Goal: Browse casually

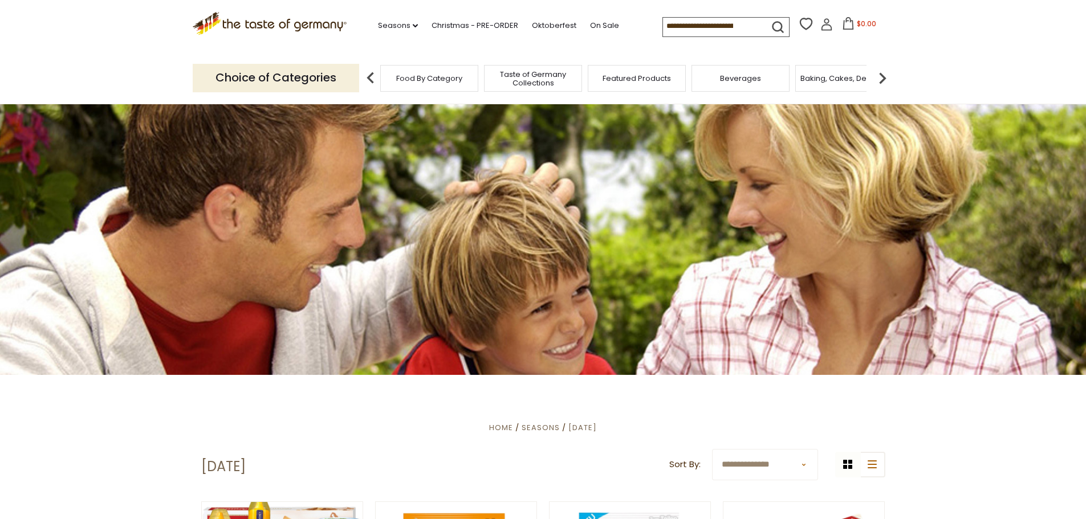
click at [441, 80] on span "Food By Category" at bounding box center [429, 78] width 66 height 9
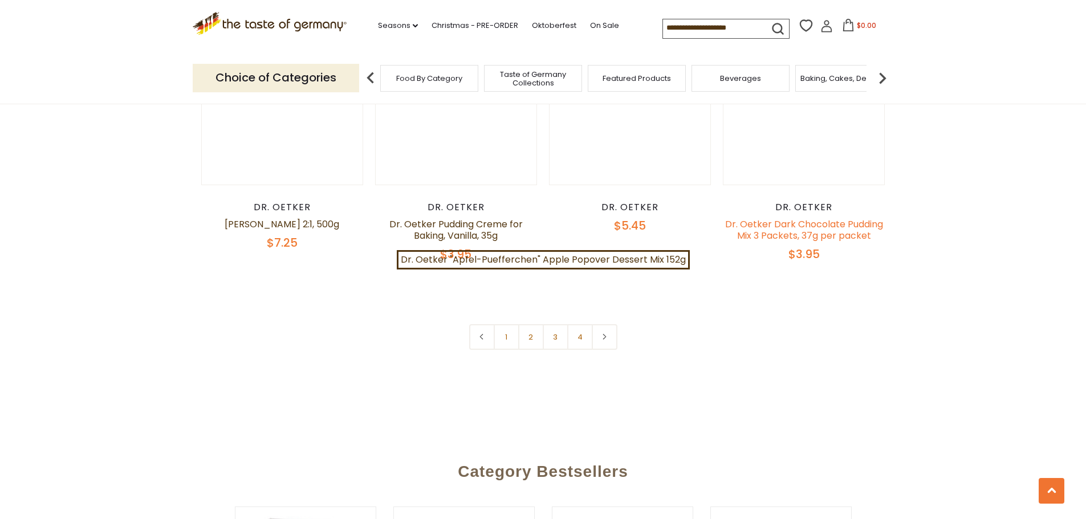
scroll to position [2565, 0]
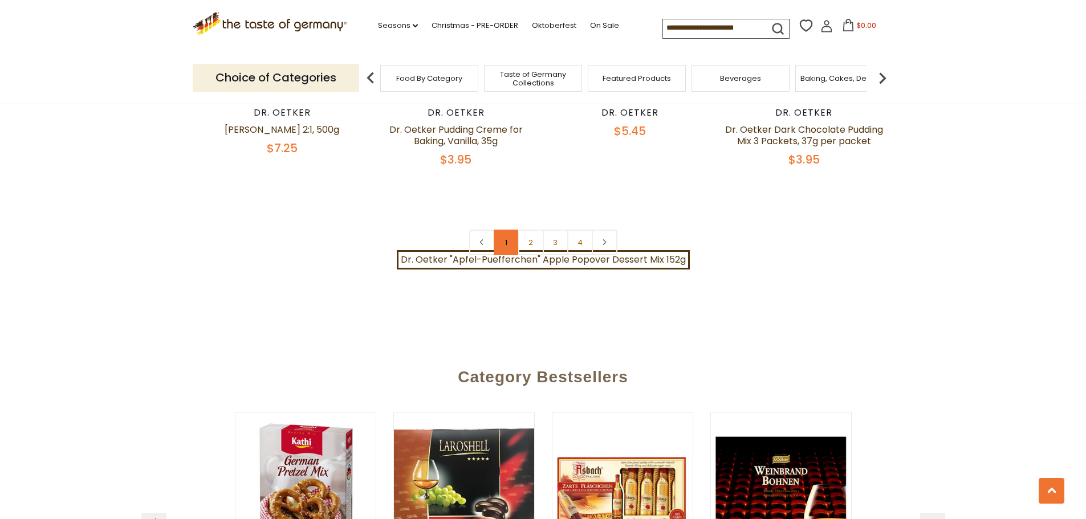
click at [507, 233] on link "1" at bounding box center [507, 243] width 26 height 26
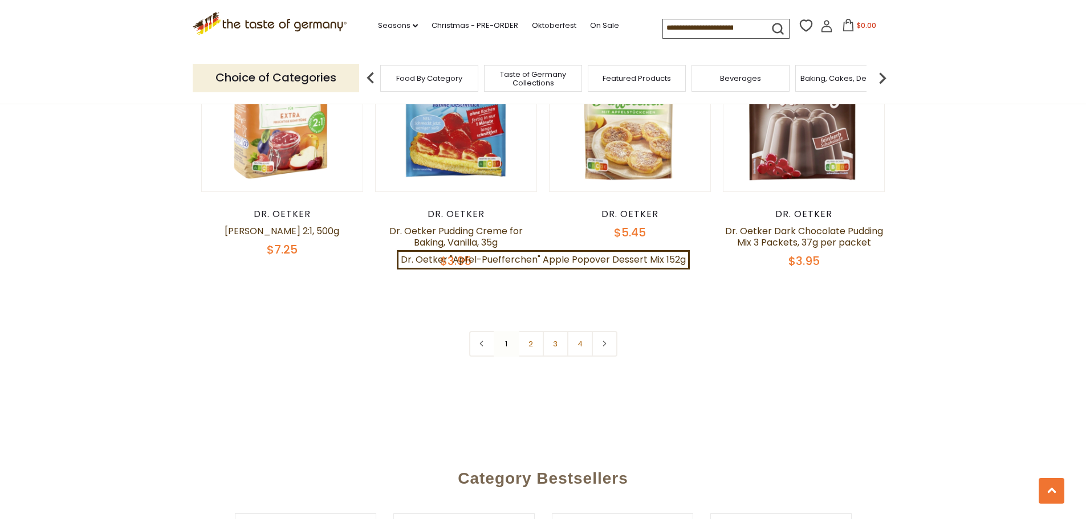
scroll to position [2572, 0]
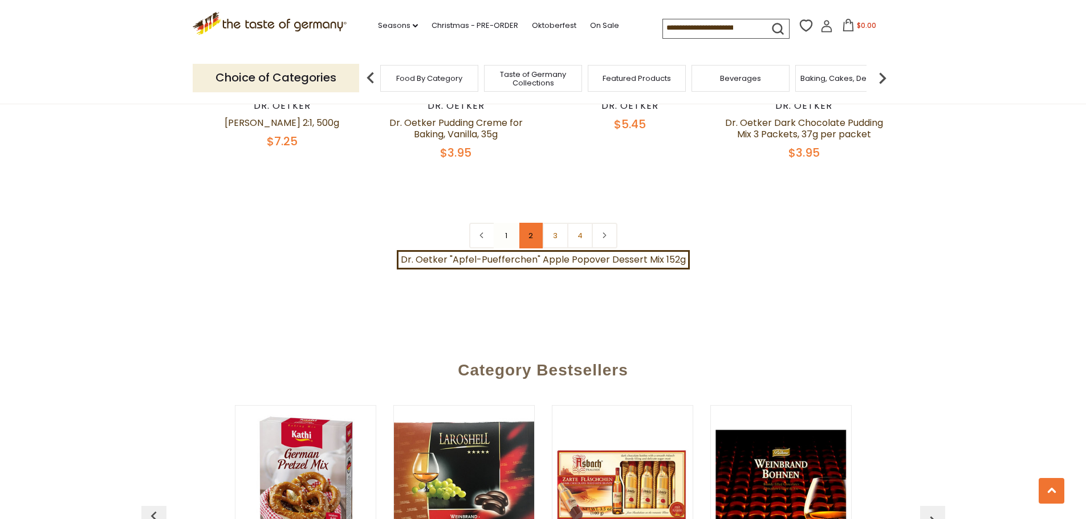
click at [530, 229] on link "2" at bounding box center [531, 236] width 26 height 26
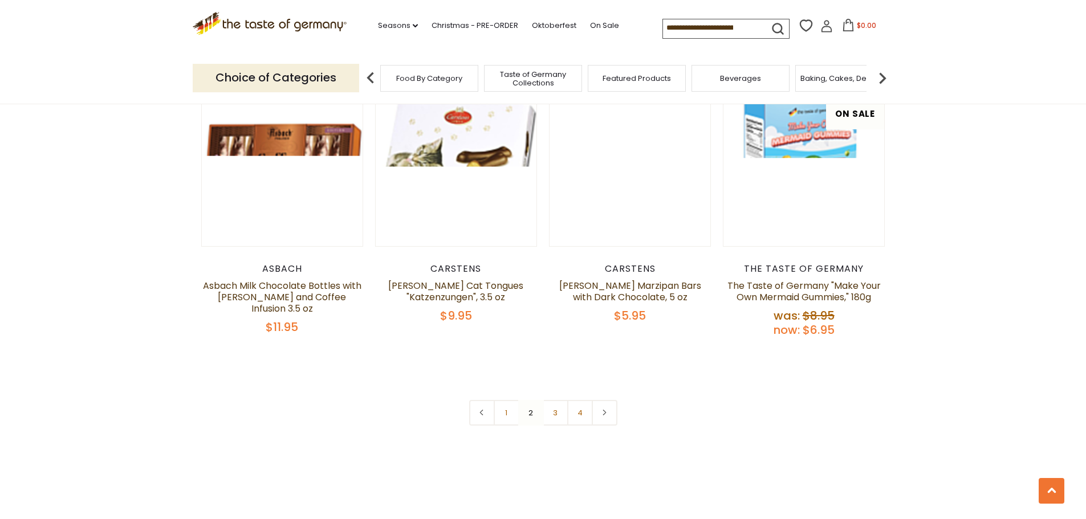
scroll to position [2458, 0]
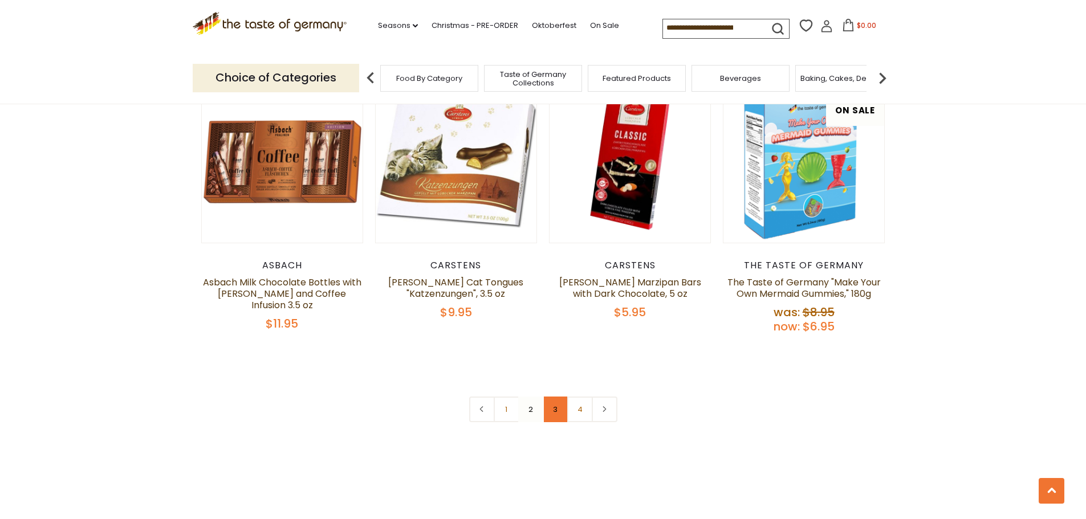
click at [552, 397] on link "3" at bounding box center [556, 410] width 26 height 26
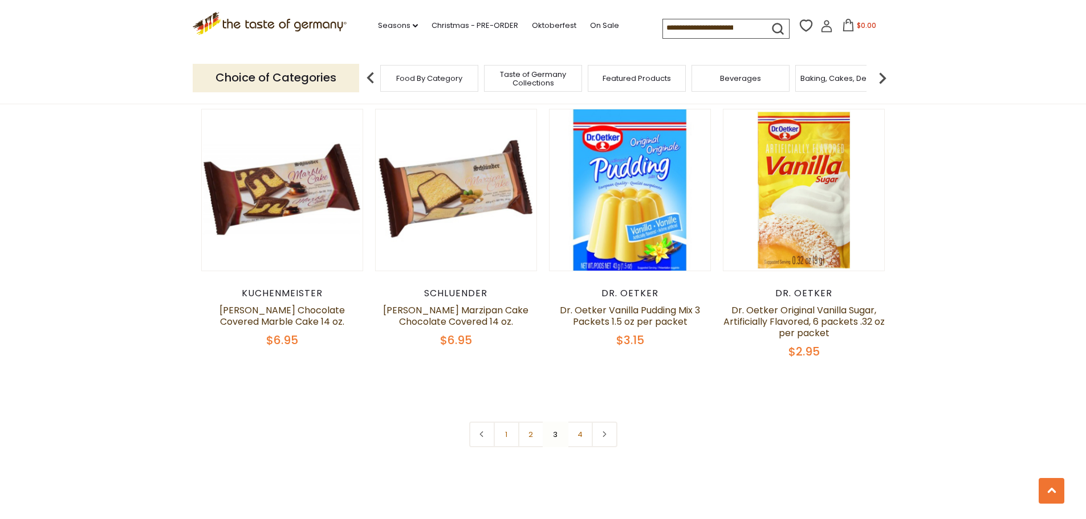
scroll to position [2572, 0]
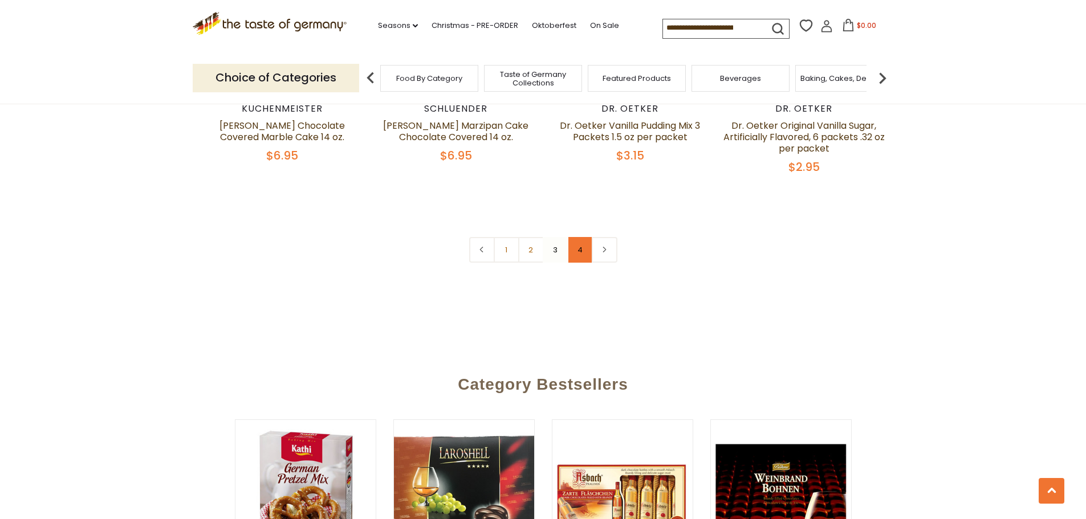
click at [582, 237] on link "4" at bounding box center [580, 250] width 26 height 26
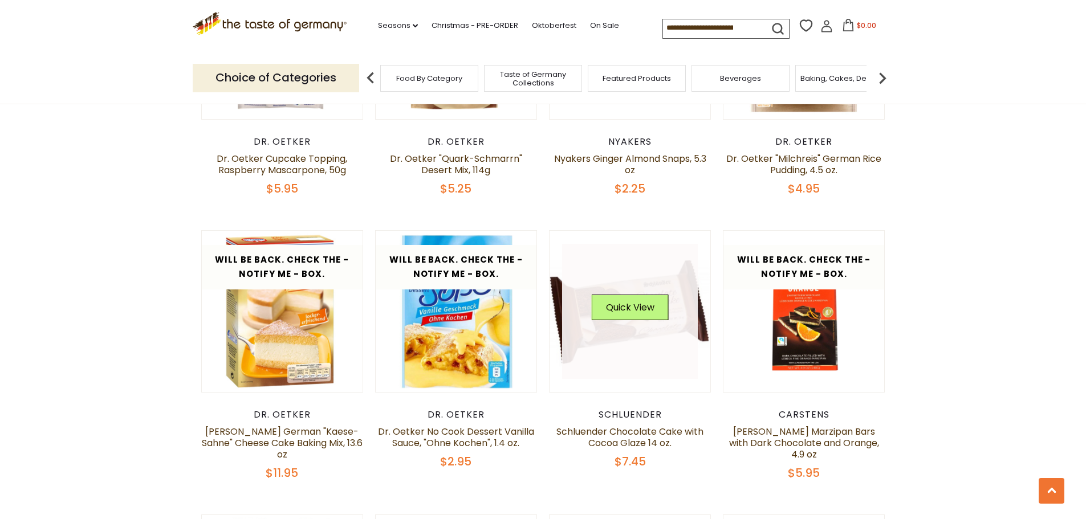
scroll to position [805, 0]
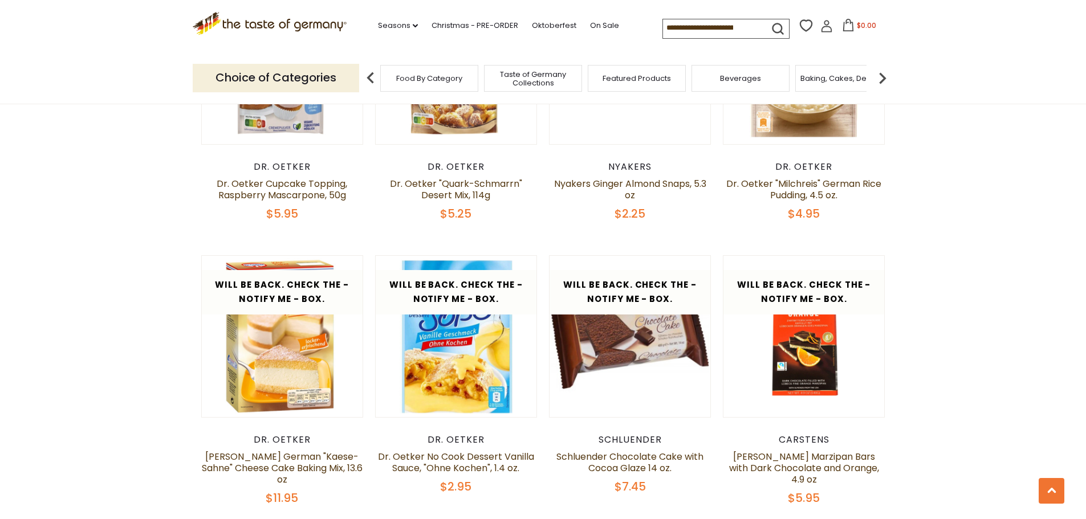
click at [524, 71] on span "Taste of Germany Collections" at bounding box center [532, 78] width 91 height 17
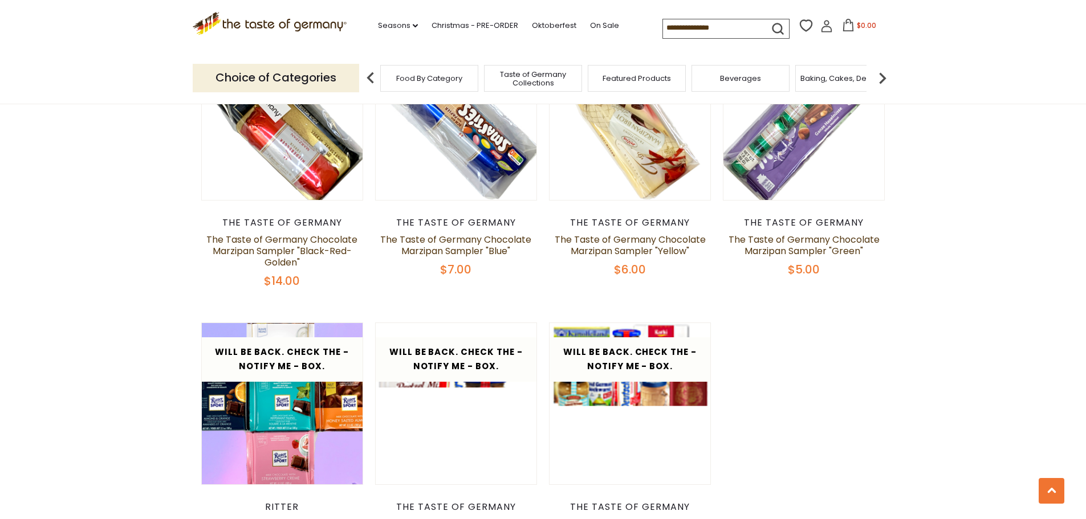
scroll to position [2166, 0]
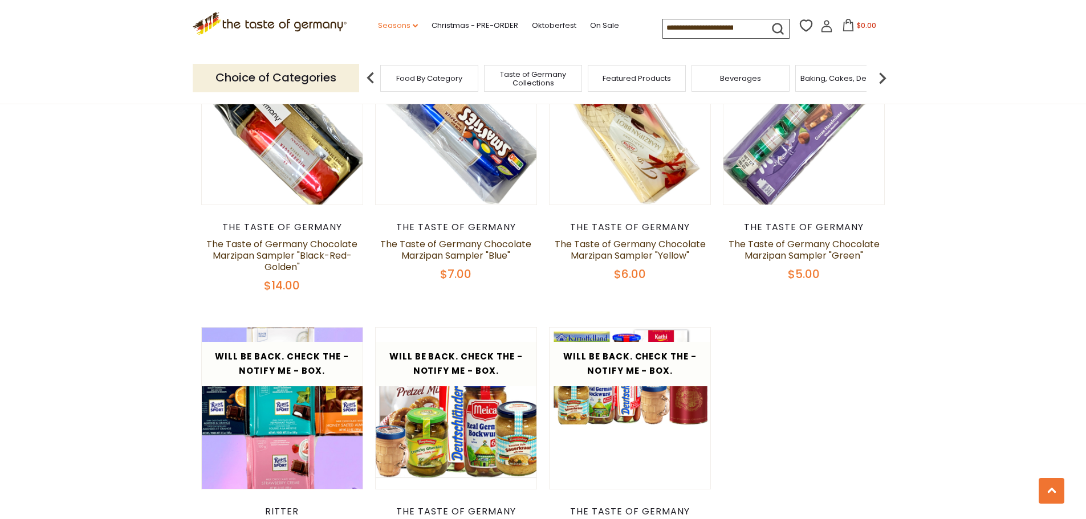
click at [387, 28] on link "Seasons dropdown_arrow" at bounding box center [398, 25] width 40 height 13
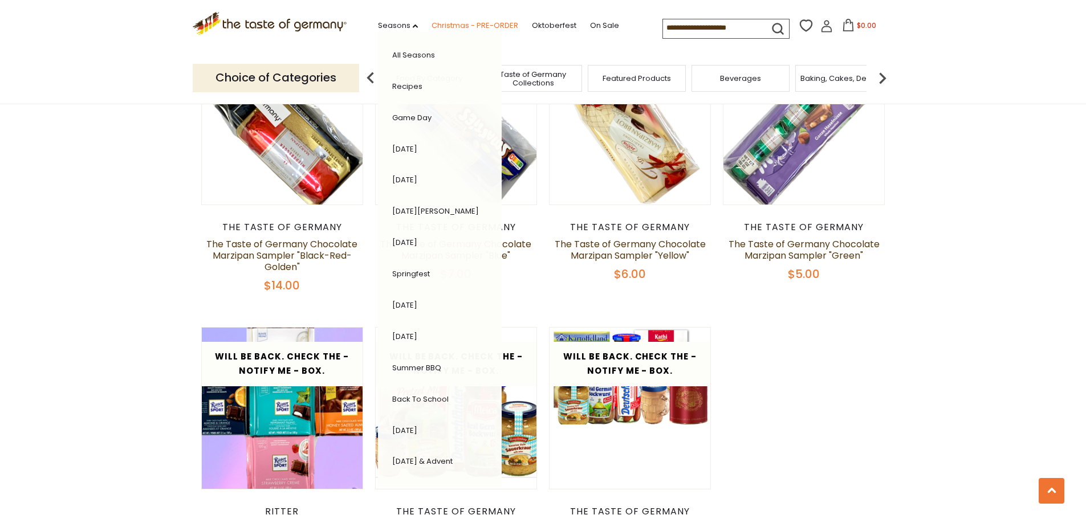
click at [467, 27] on link "Christmas - PRE-ORDER" at bounding box center [475, 25] width 87 height 13
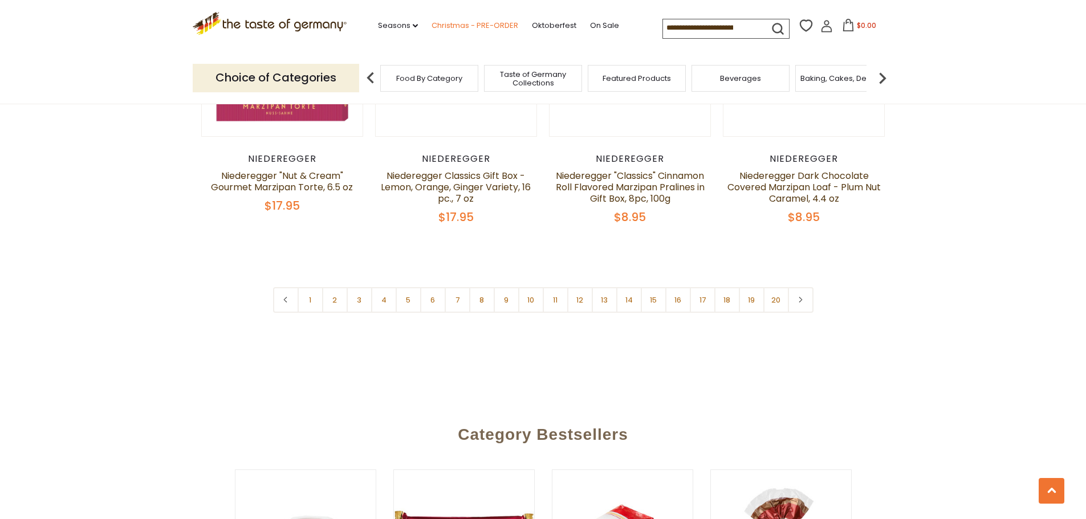
scroll to position [2736, 0]
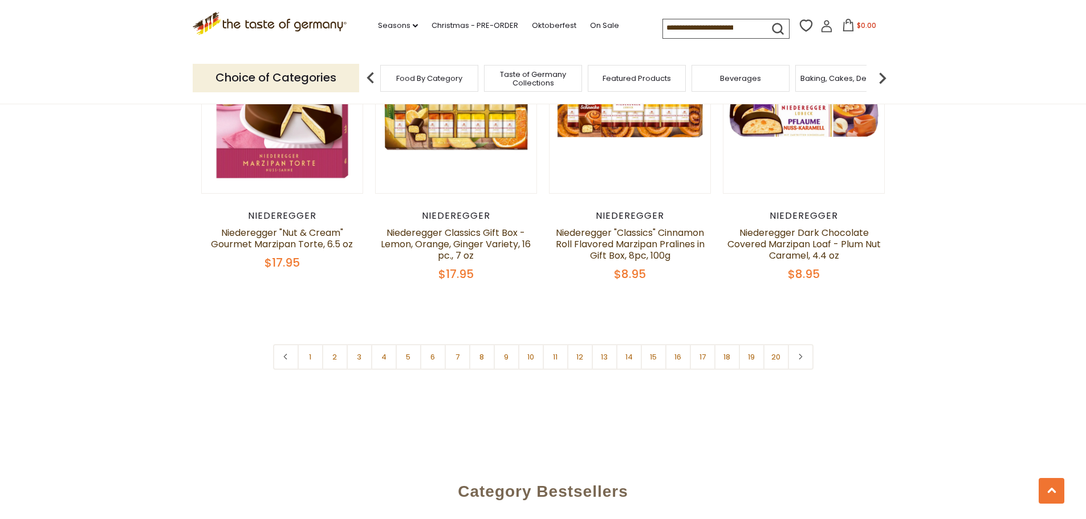
click at [423, 80] on span "Food By Category" at bounding box center [429, 78] width 66 height 9
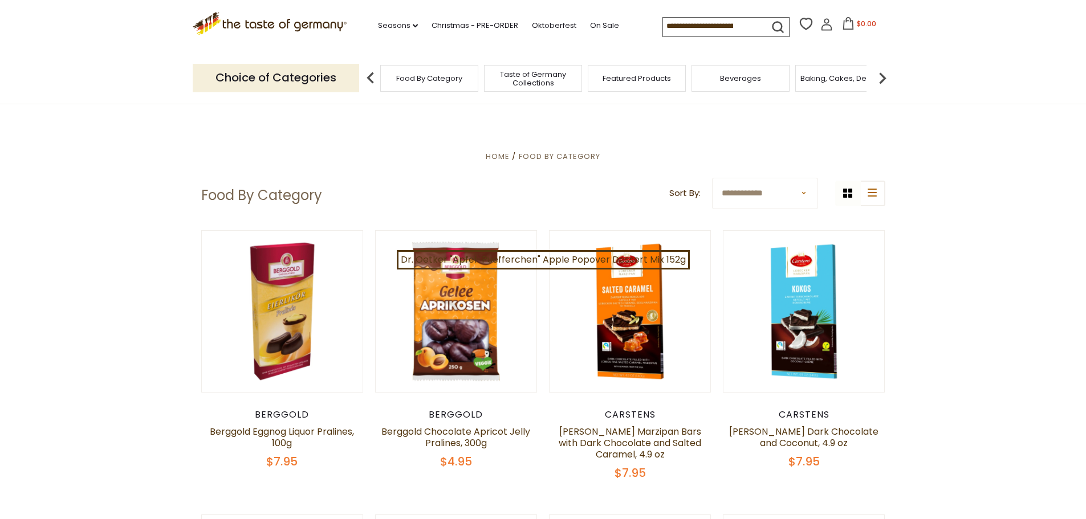
click at [645, 86] on div "Featured Products" at bounding box center [637, 78] width 98 height 27
click at [887, 77] on img at bounding box center [882, 78] width 23 height 23
click at [792, 86] on div "Breads" at bounding box center [797, 78] width 98 height 27
click at [801, 79] on span "Breads" at bounding box center [797, 78] width 27 height 9
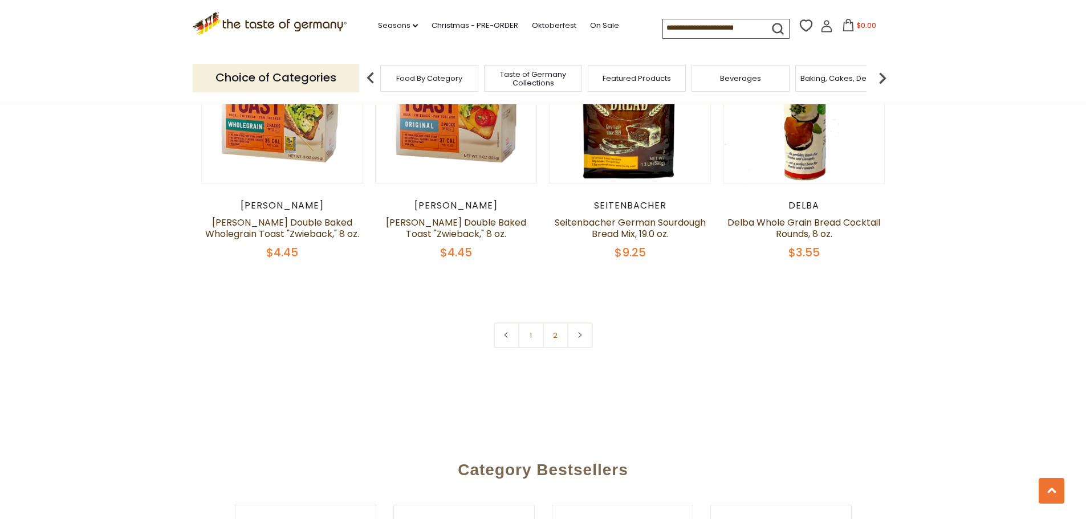
scroll to position [2736, 0]
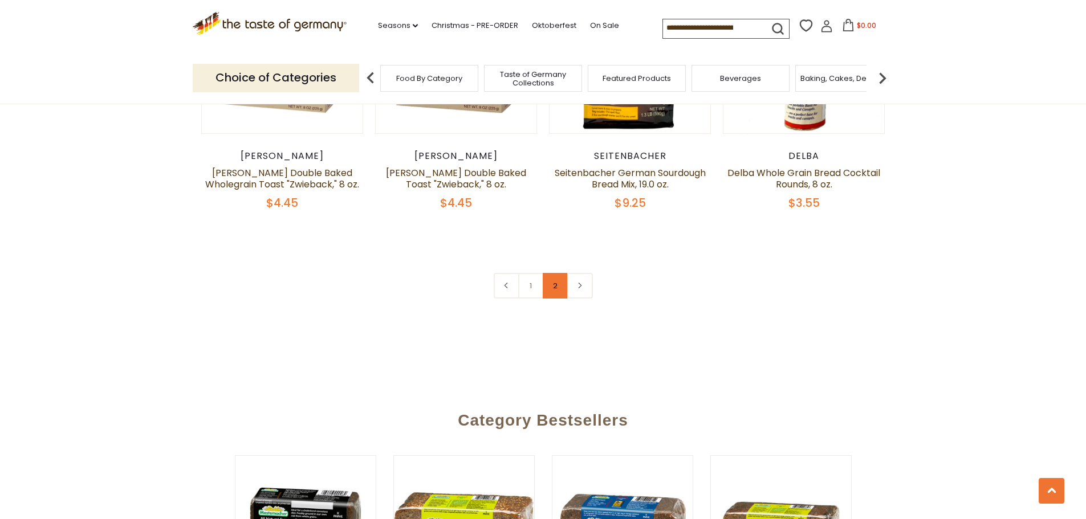
click at [552, 290] on link "2" at bounding box center [556, 286] width 26 height 26
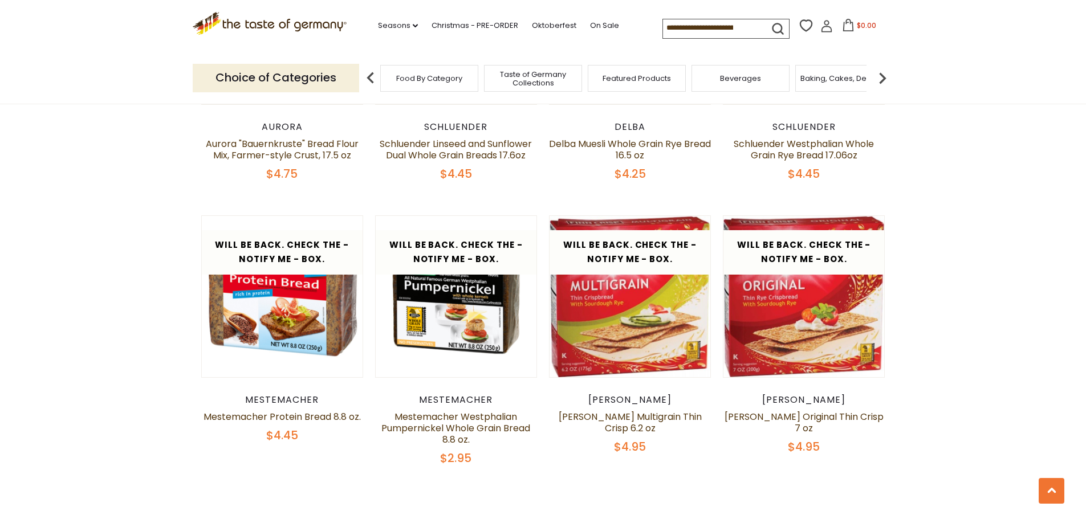
scroll to position [1361, 0]
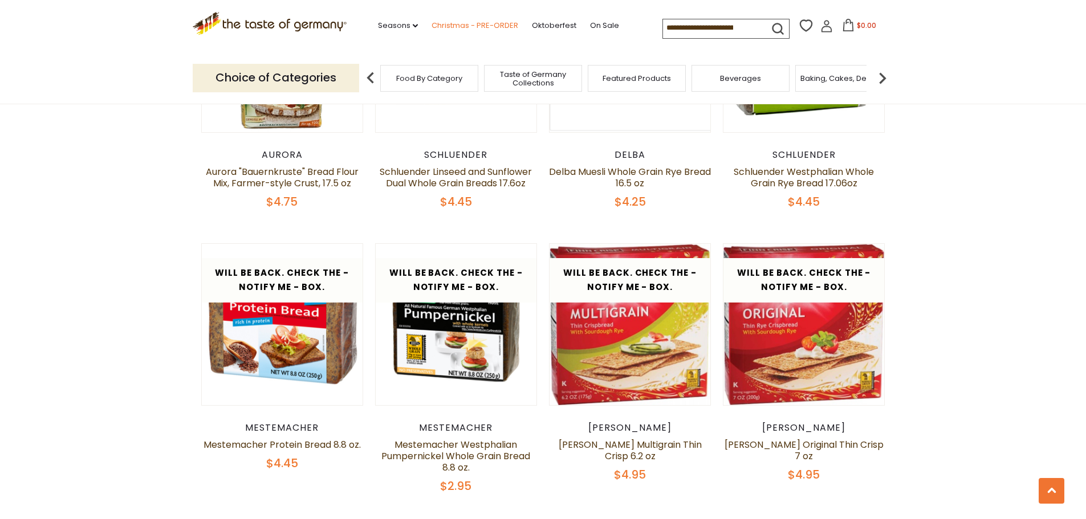
click at [444, 23] on link "Christmas - PRE-ORDER" at bounding box center [475, 25] width 87 height 13
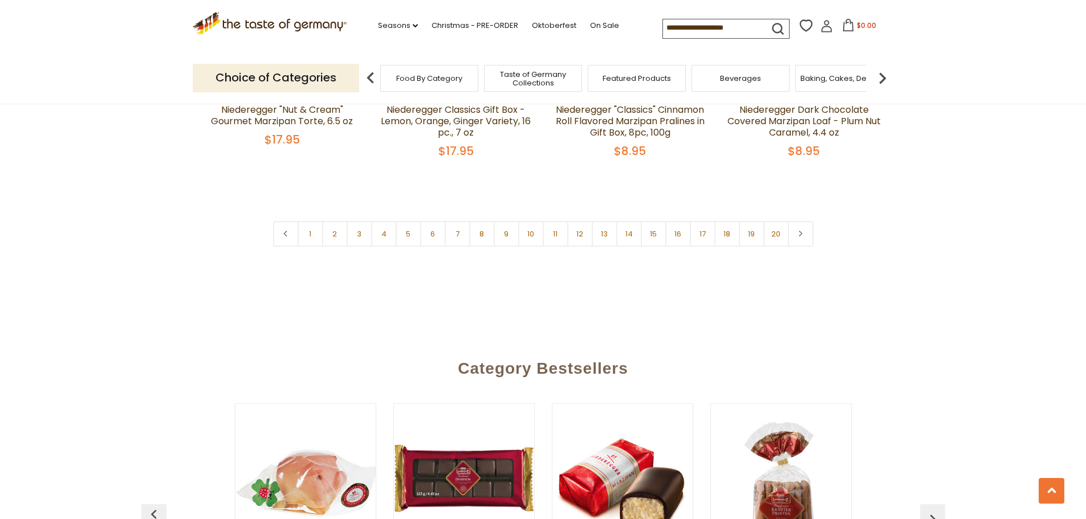
scroll to position [2757, 0]
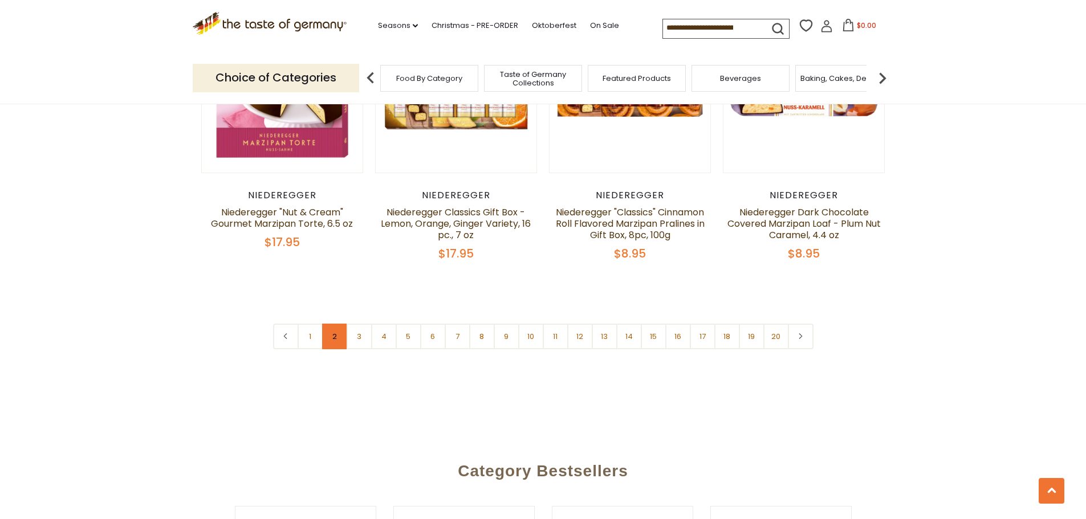
click at [331, 324] on link "2" at bounding box center [335, 337] width 26 height 26
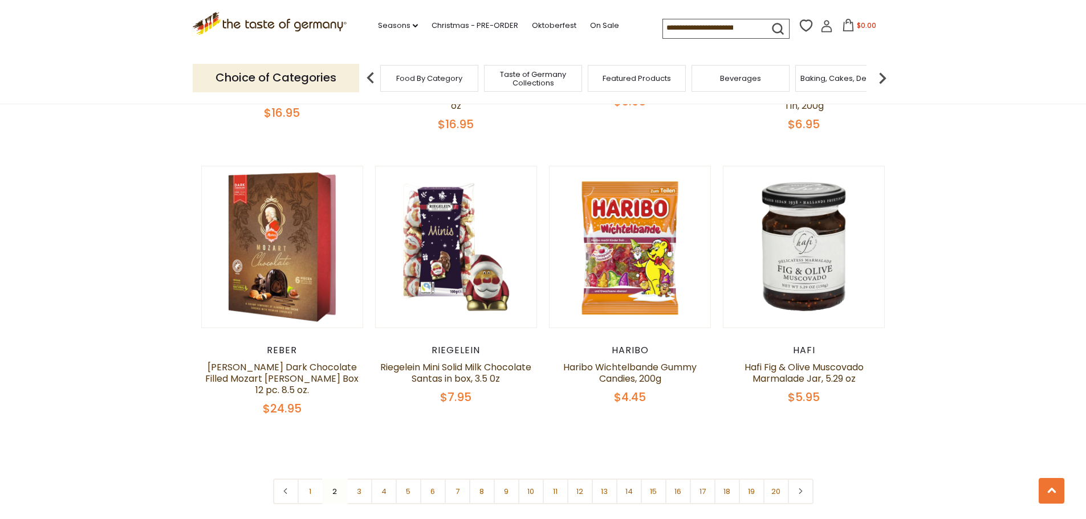
scroll to position [2673, 0]
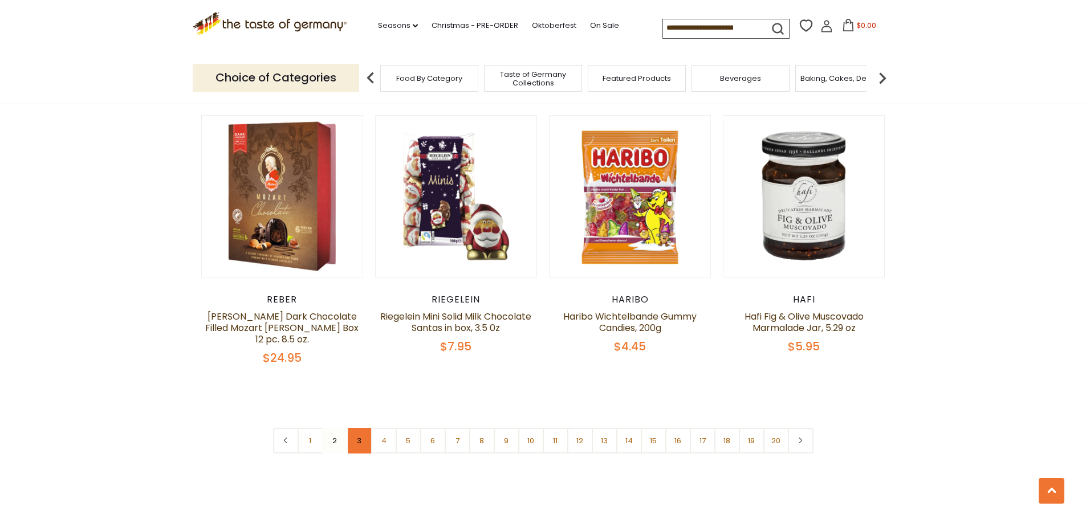
click at [359, 428] on link "3" at bounding box center [360, 441] width 26 height 26
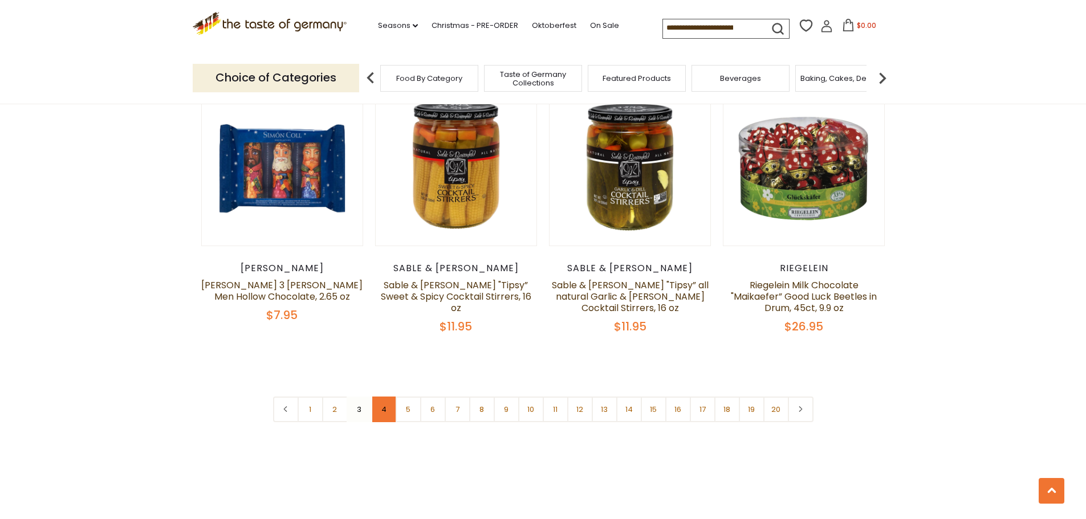
click at [388, 397] on link "4" at bounding box center [384, 410] width 26 height 26
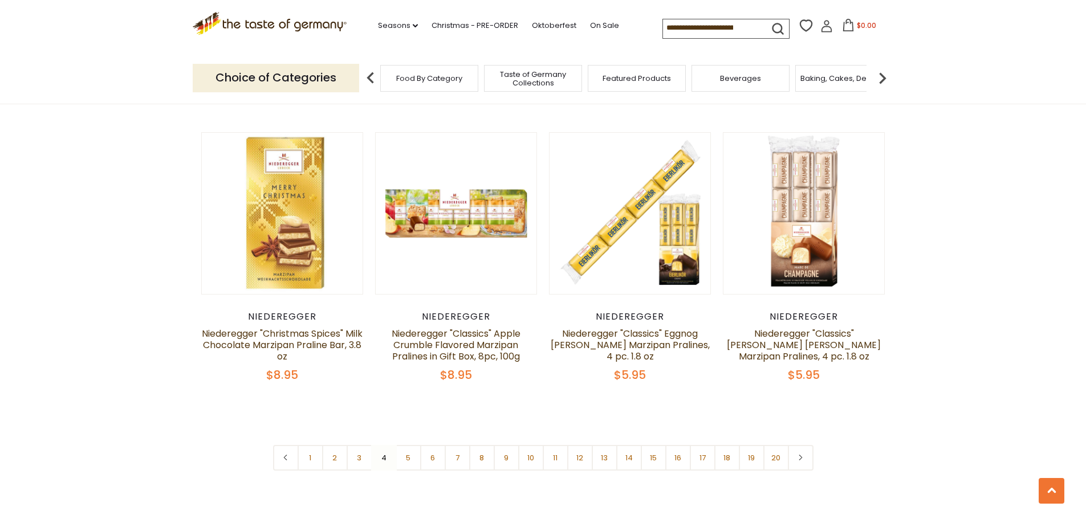
scroll to position [2787, 0]
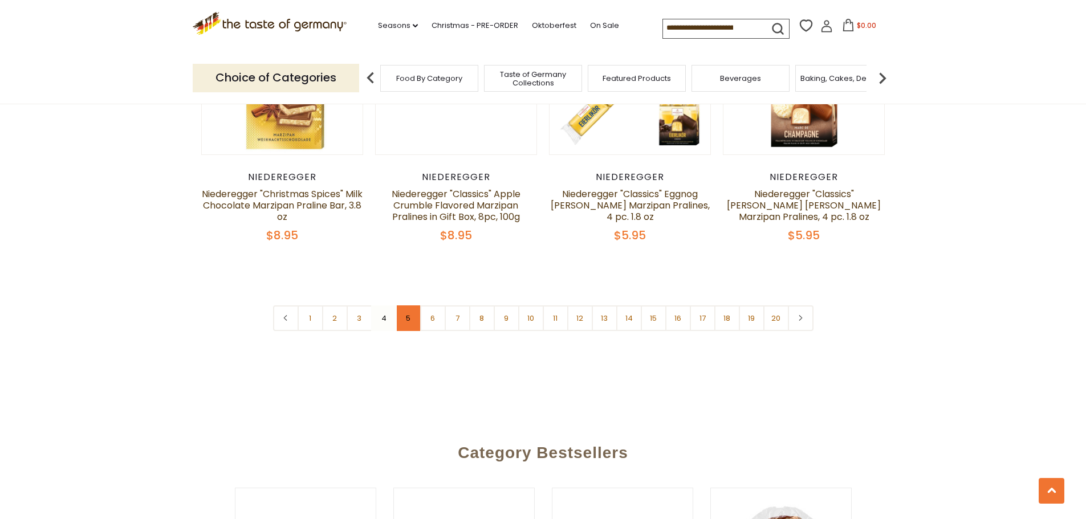
click at [411, 306] on link "5" at bounding box center [409, 319] width 26 height 26
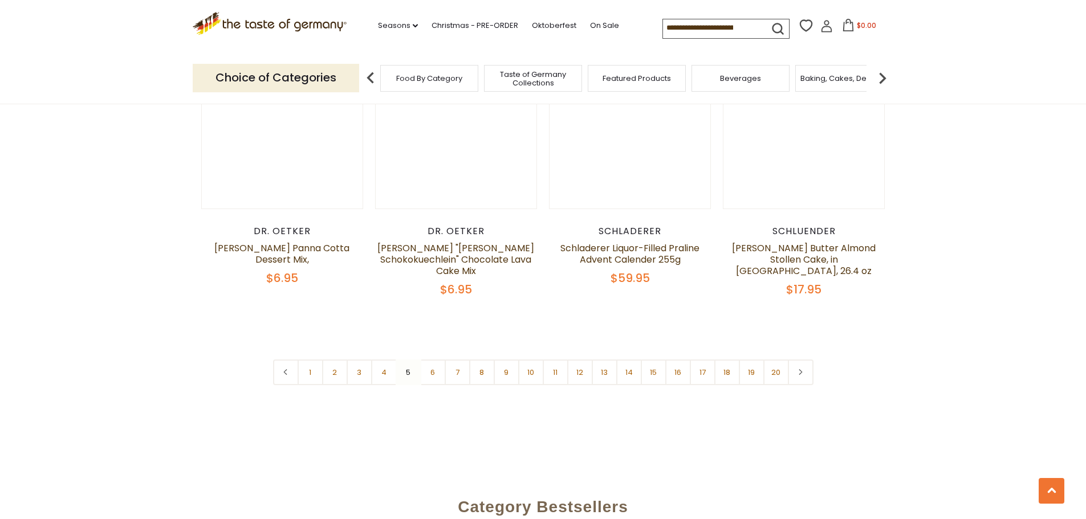
scroll to position [2730, 0]
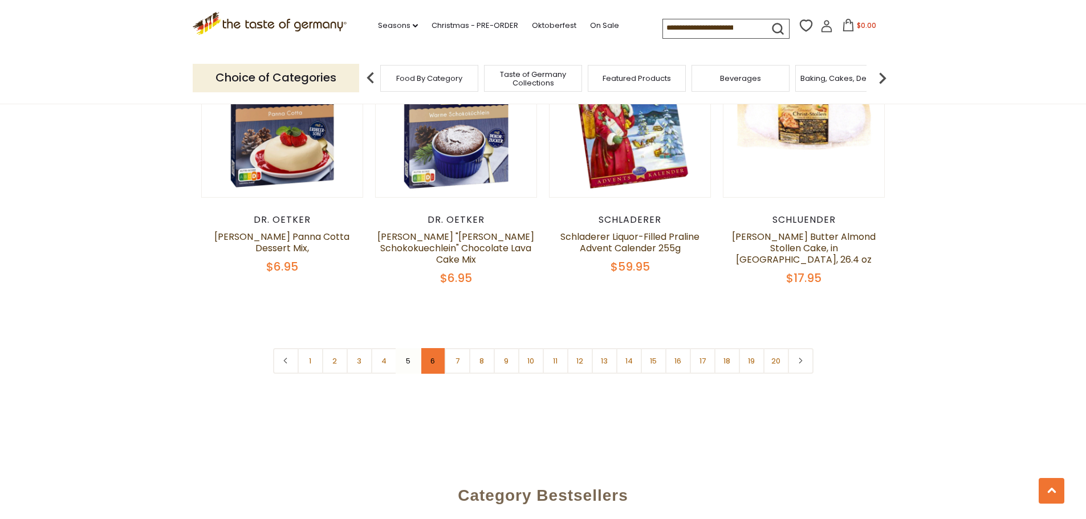
click at [429, 349] on link "6" at bounding box center [433, 361] width 26 height 26
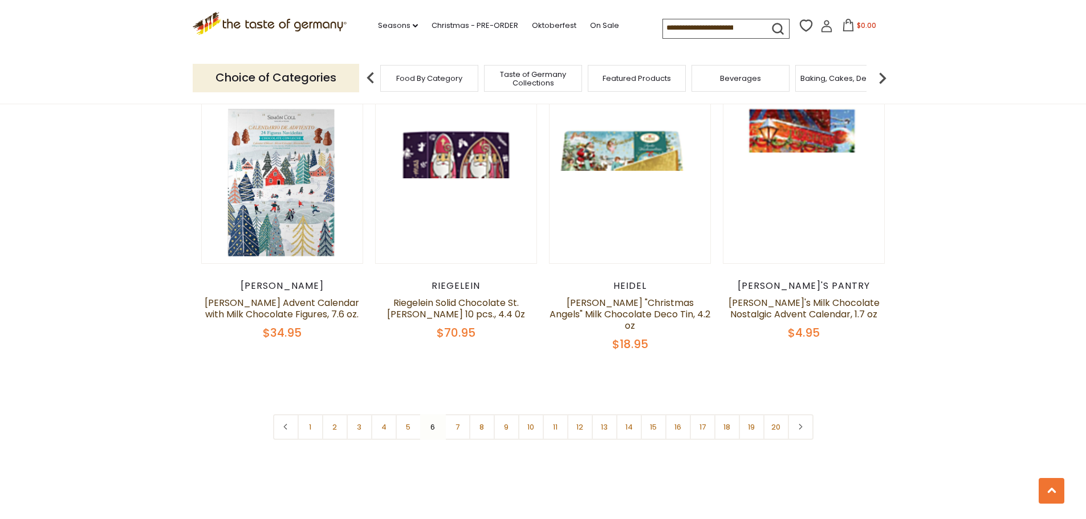
scroll to position [2673, 0]
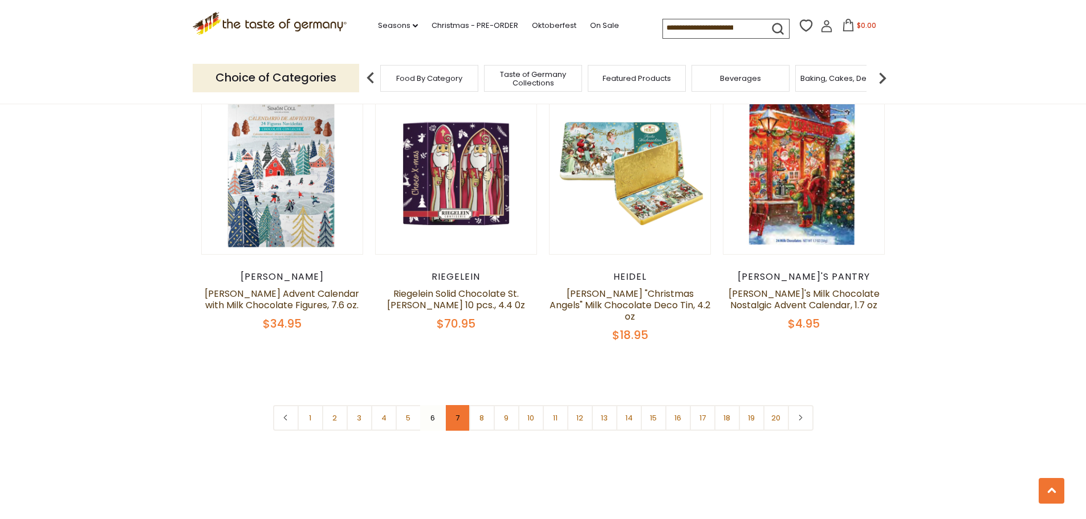
click at [454, 405] on link "7" at bounding box center [458, 418] width 26 height 26
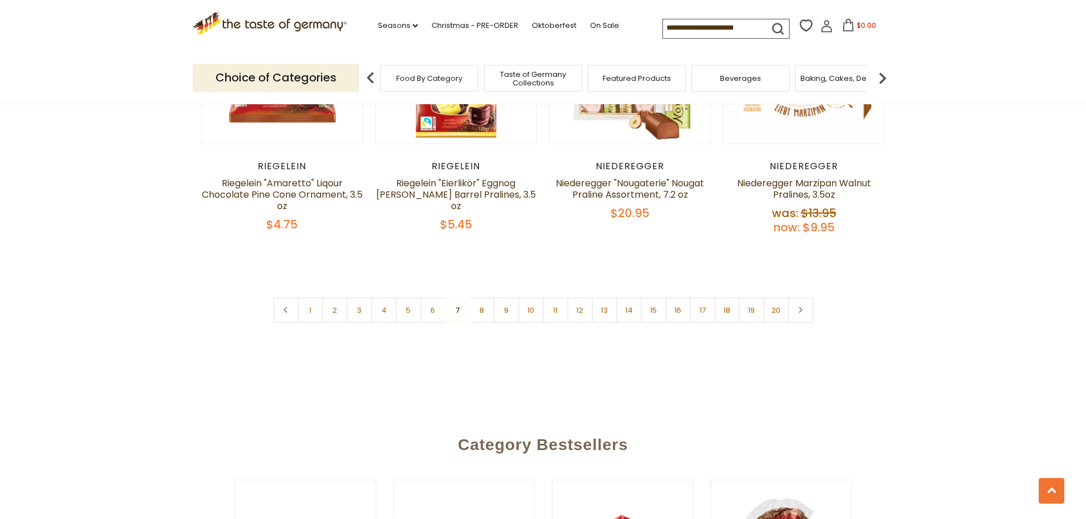
scroll to position [2844, 0]
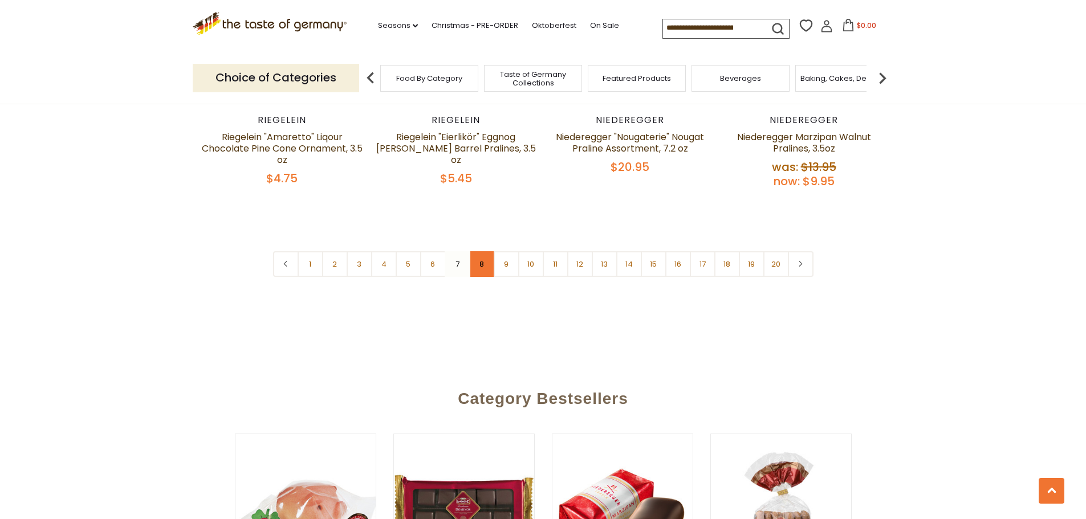
click at [483, 251] on link "8" at bounding box center [482, 264] width 26 height 26
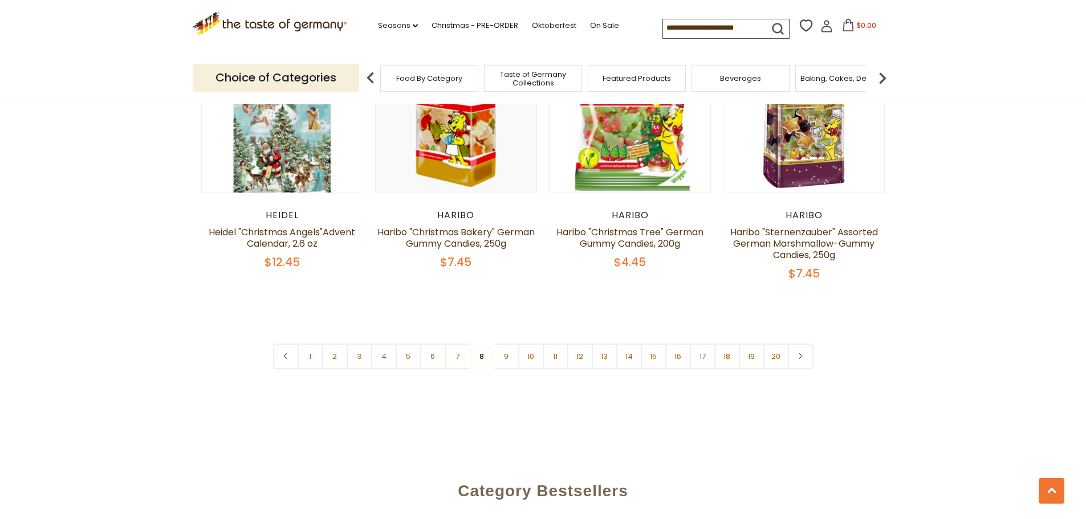
scroll to position [2787, 0]
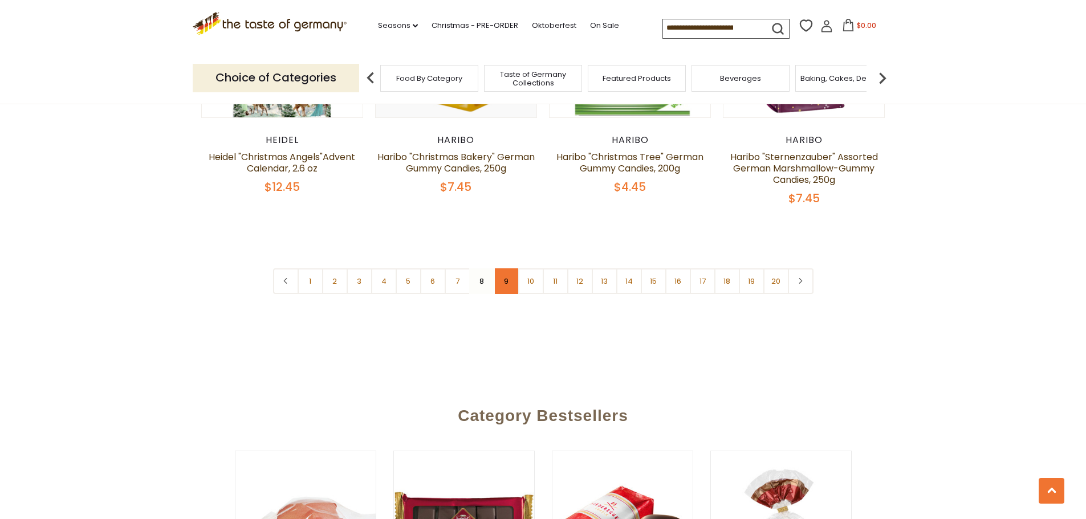
click at [507, 269] on link "9" at bounding box center [507, 282] width 26 height 26
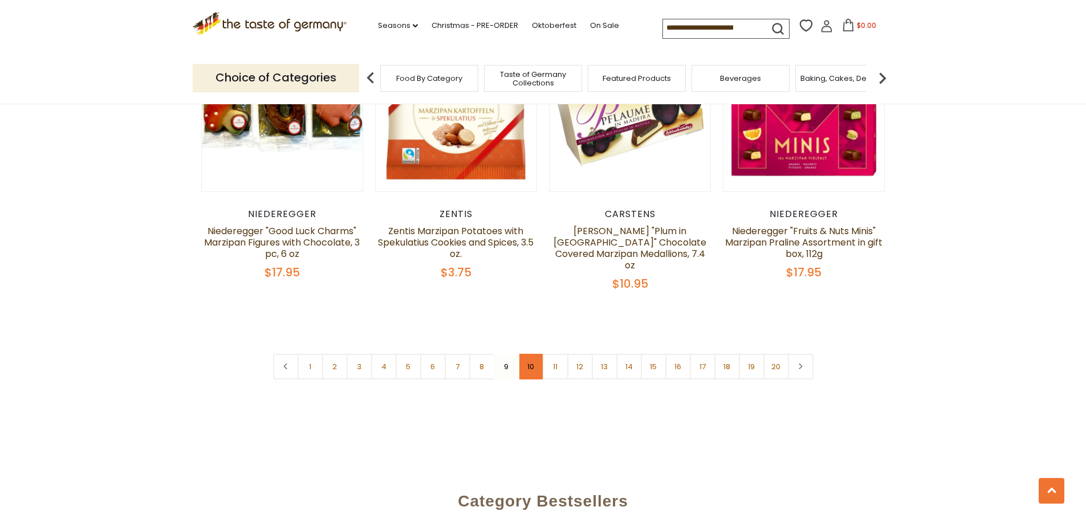
click at [531, 354] on link "10" at bounding box center [531, 367] width 26 height 26
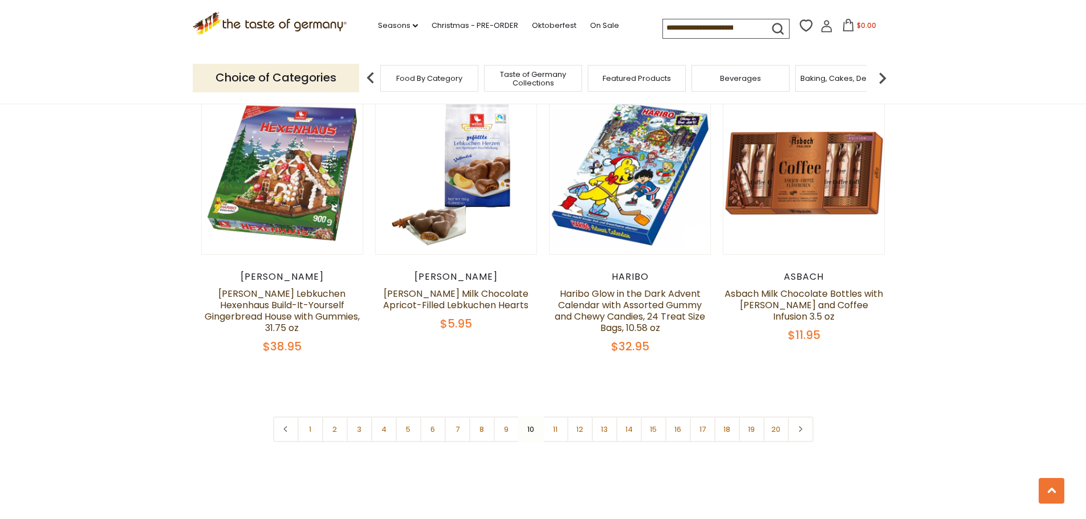
scroll to position [2730, 0]
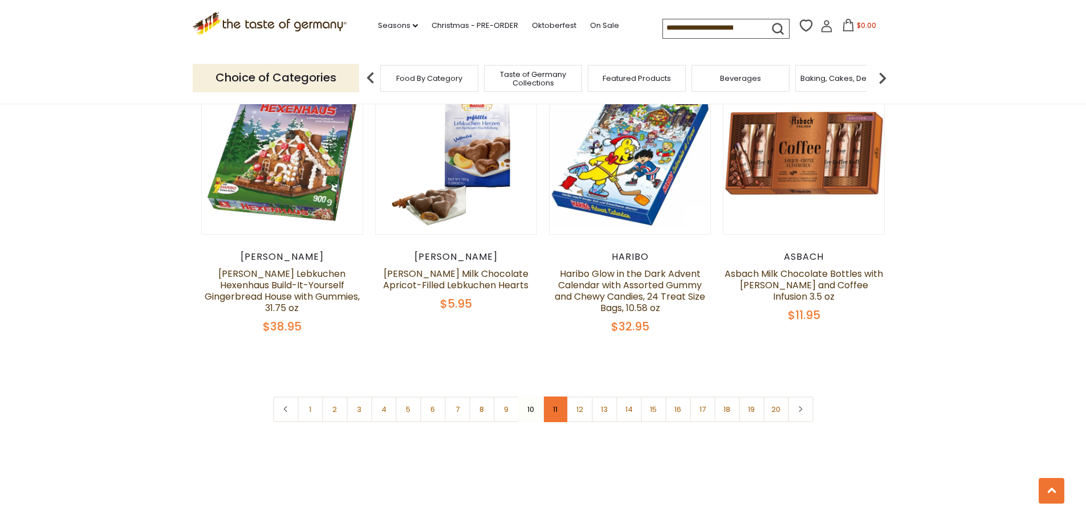
click at [556, 397] on link "11" at bounding box center [556, 410] width 26 height 26
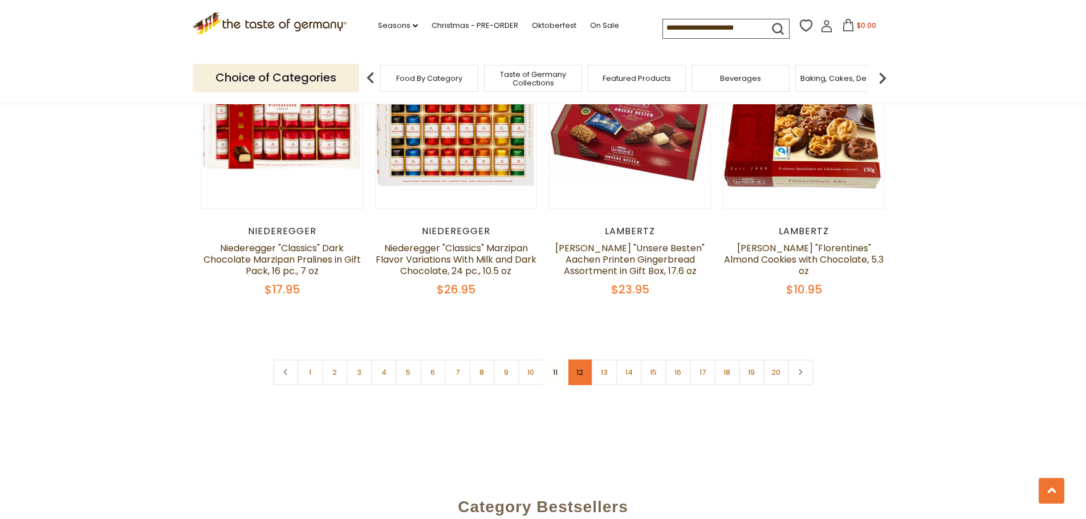
click at [576, 360] on link "12" at bounding box center [580, 373] width 26 height 26
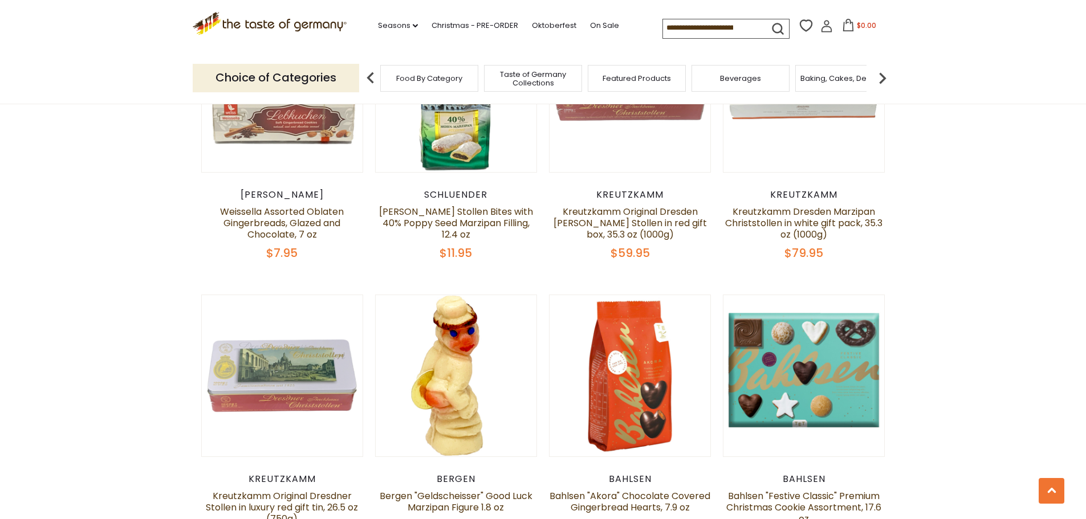
scroll to position [2673, 0]
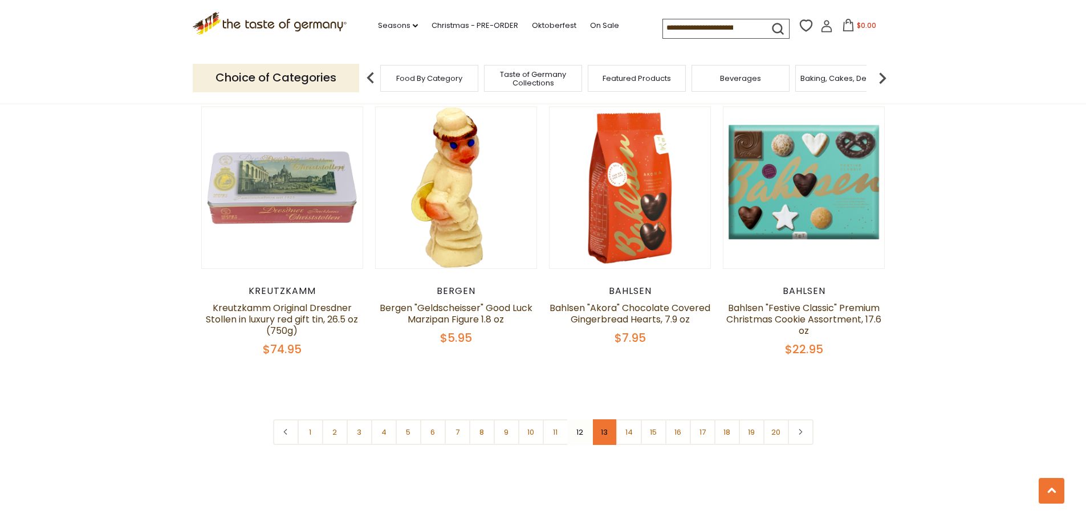
click at [606, 420] on link "13" at bounding box center [605, 433] width 26 height 26
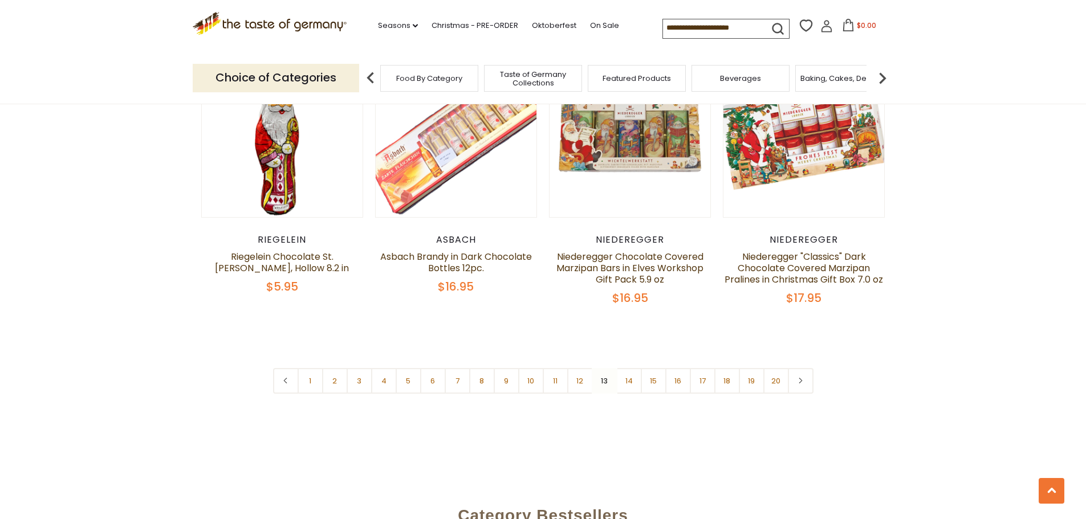
scroll to position [2787, 0]
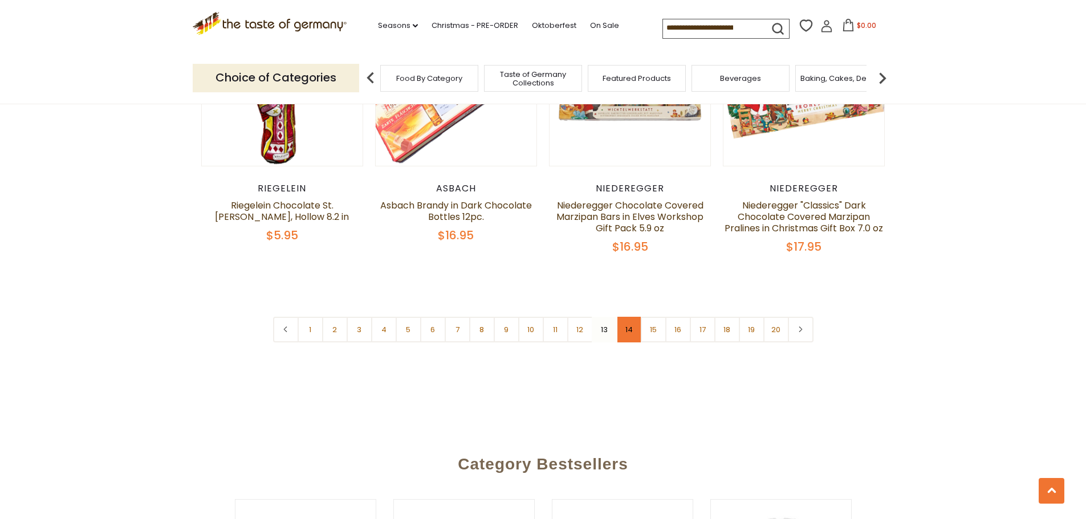
click at [623, 321] on link "14" at bounding box center [629, 330] width 26 height 26
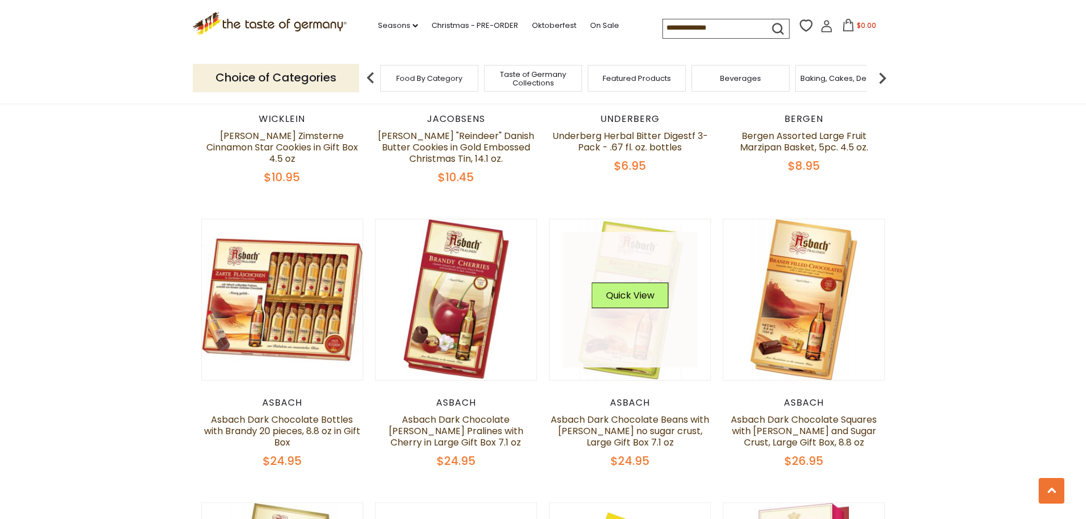
scroll to position [2331, 0]
